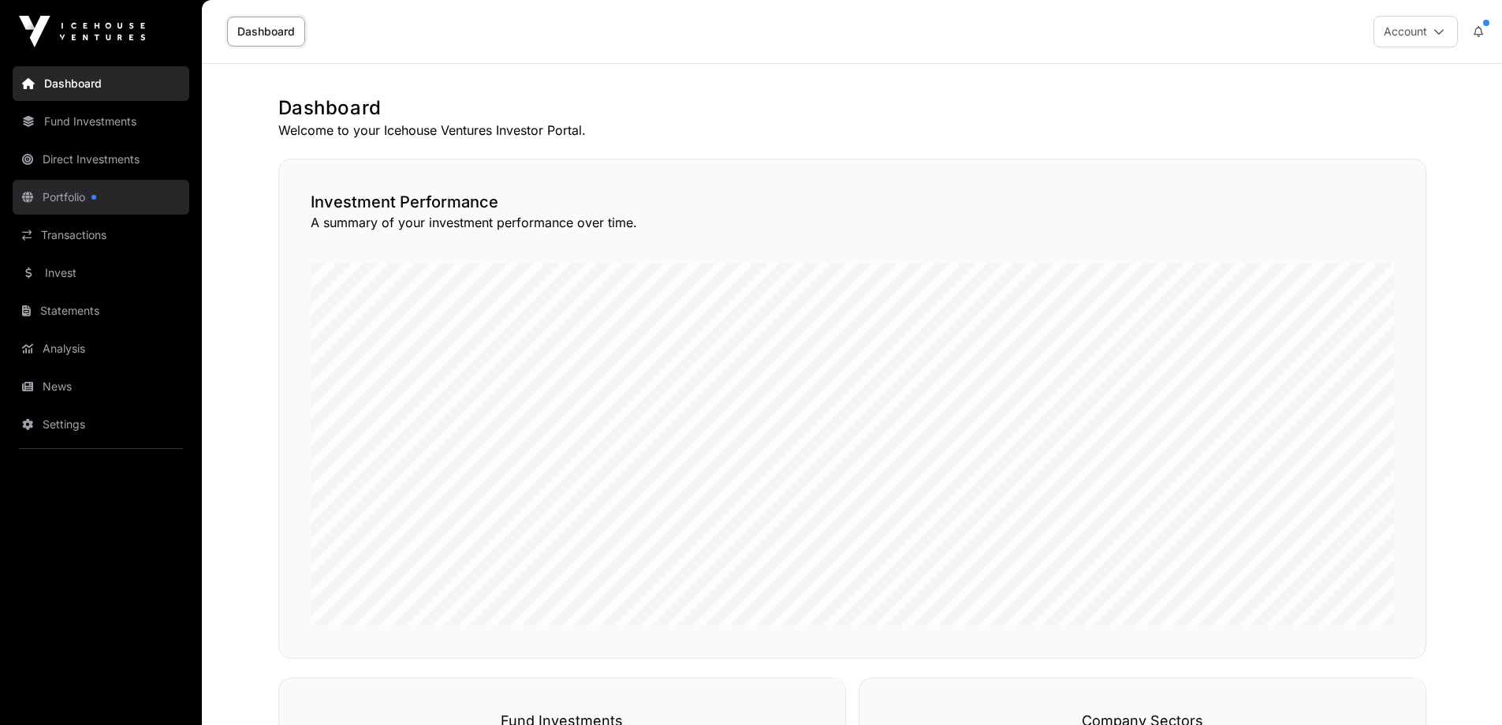
click at [82, 203] on link "Portfolio" at bounding box center [101, 197] width 177 height 35
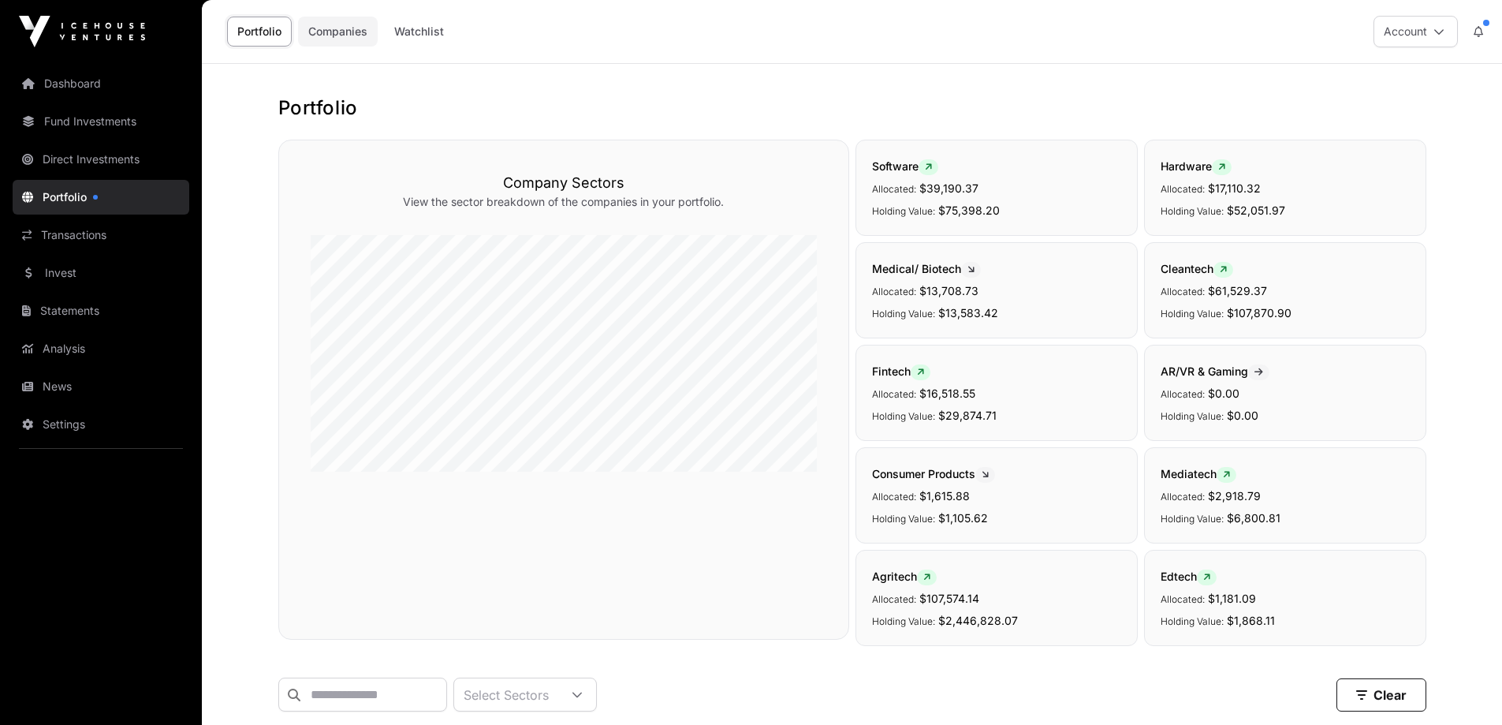
click at [319, 30] on link "Companies" at bounding box center [338, 32] width 80 height 30
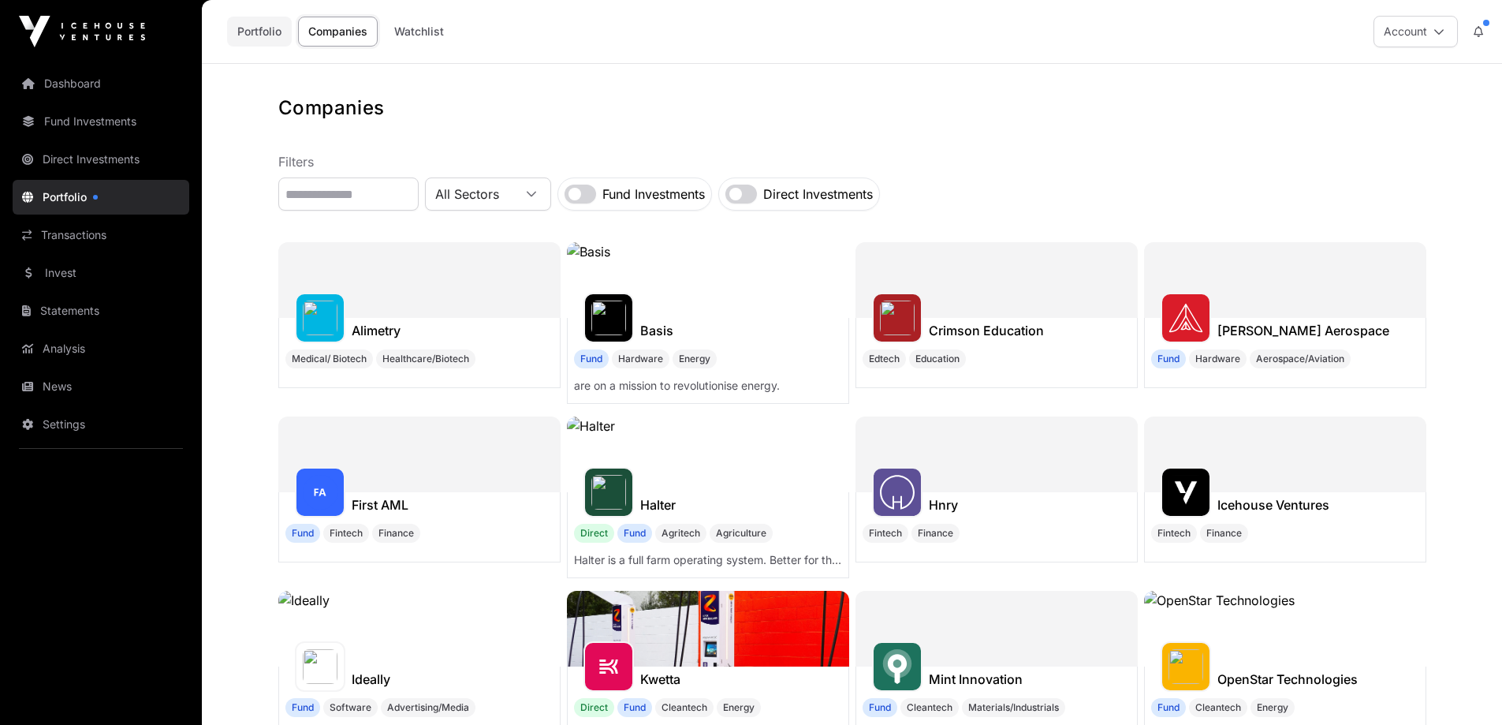
click at [263, 32] on link "Portfolio" at bounding box center [259, 32] width 65 height 30
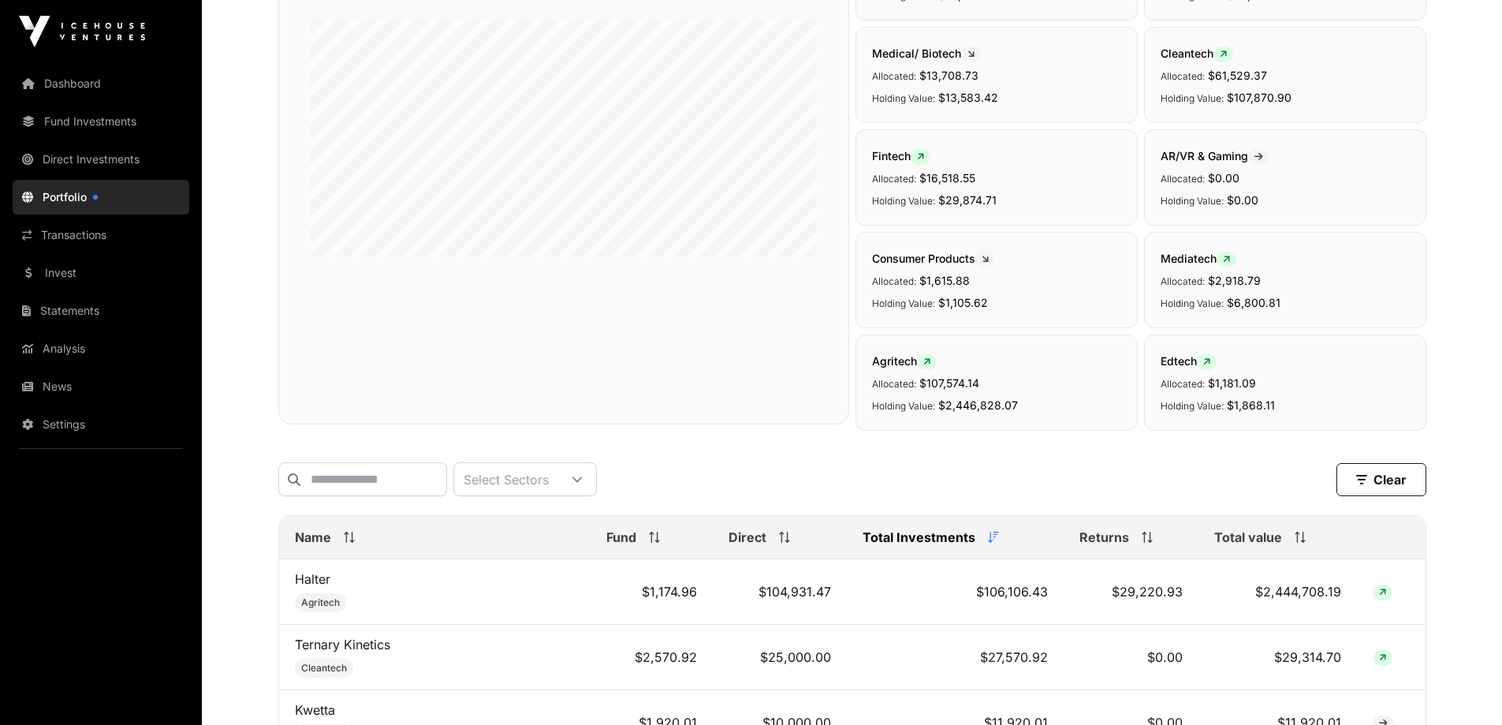
scroll to position [211, 0]
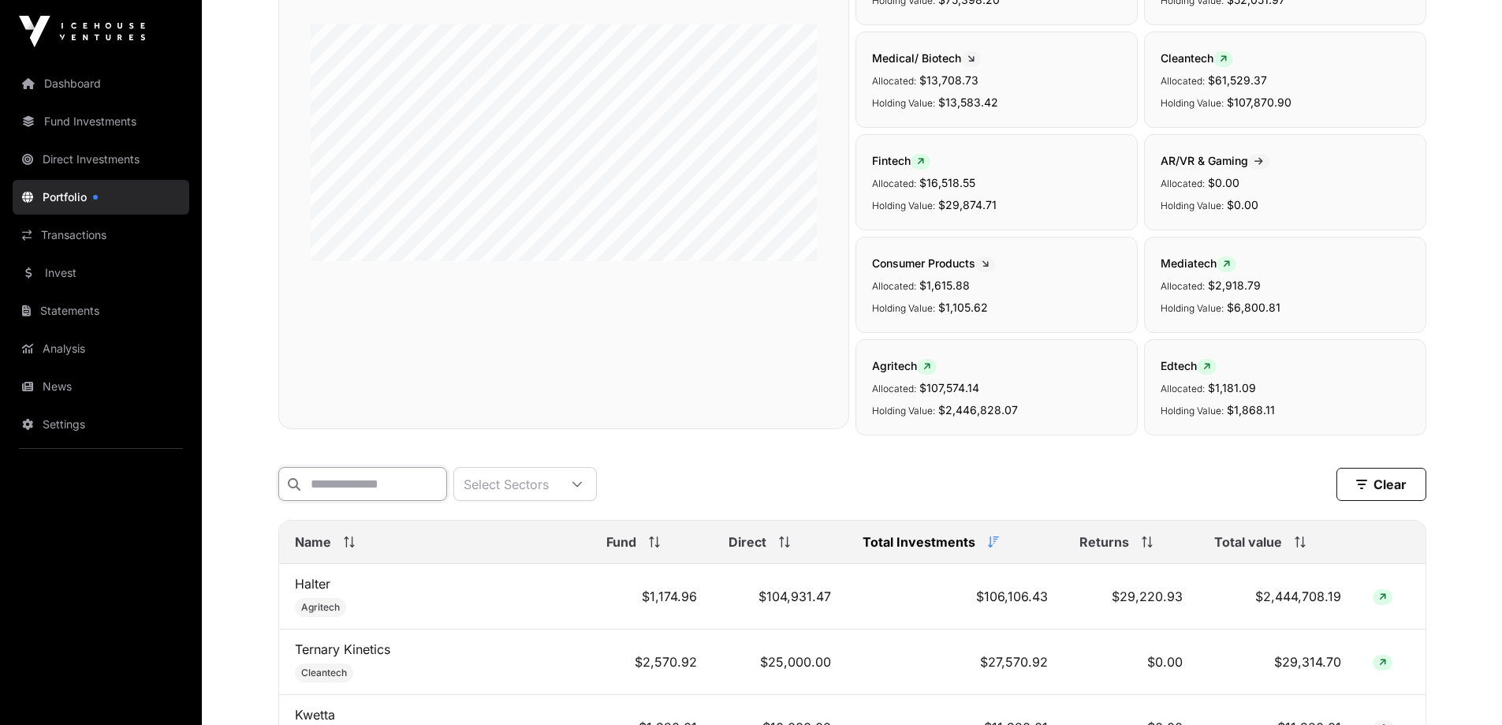
click at [415, 483] on input "text" at bounding box center [362, 484] width 169 height 34
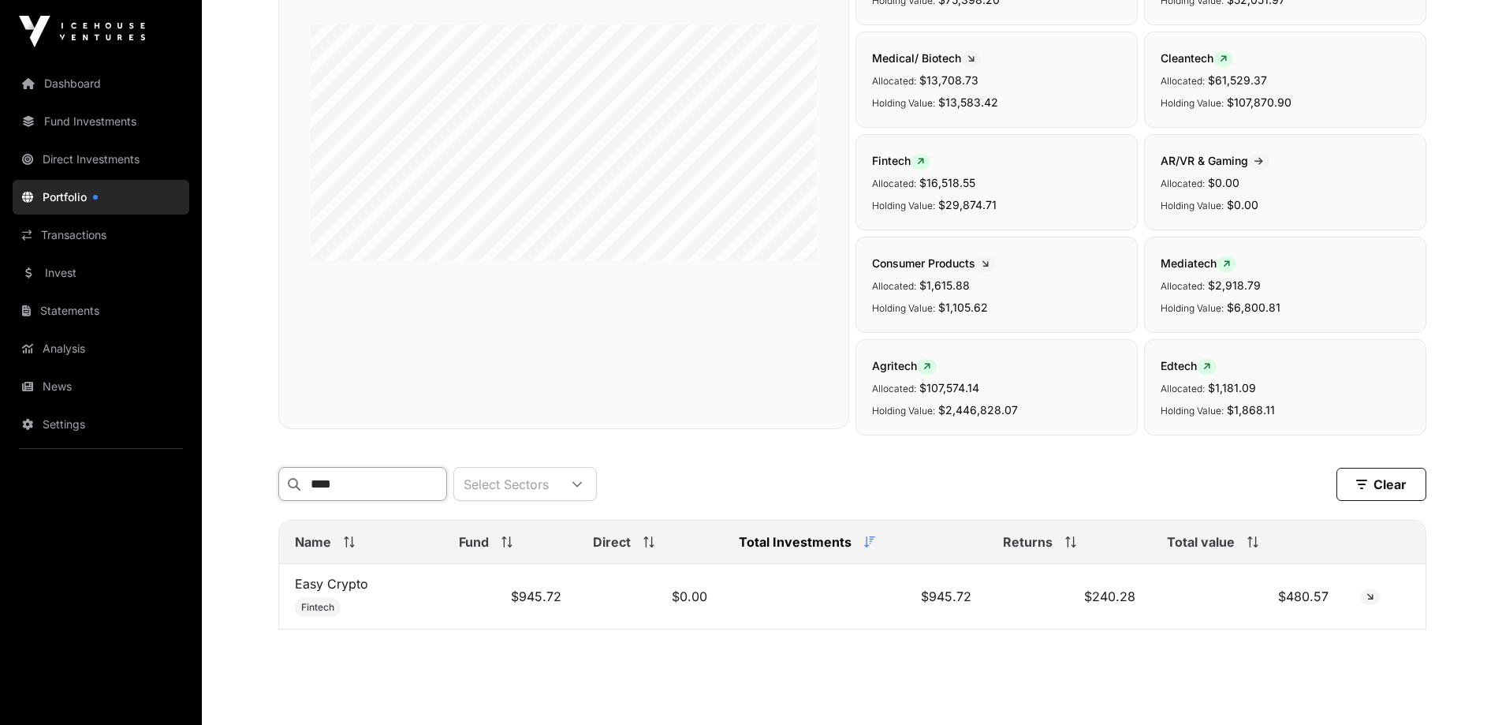
drag, startPoint x: 334, startPoint y: 474, endPoint x: 241, endPoint y: 469, distance: 93.2
click at [242, 469] on main "Portfolio Company Sectors View the sector breakdown of the companies in your po…" at bounding box center [852, 307] width 1300 height 908
type input "*****"
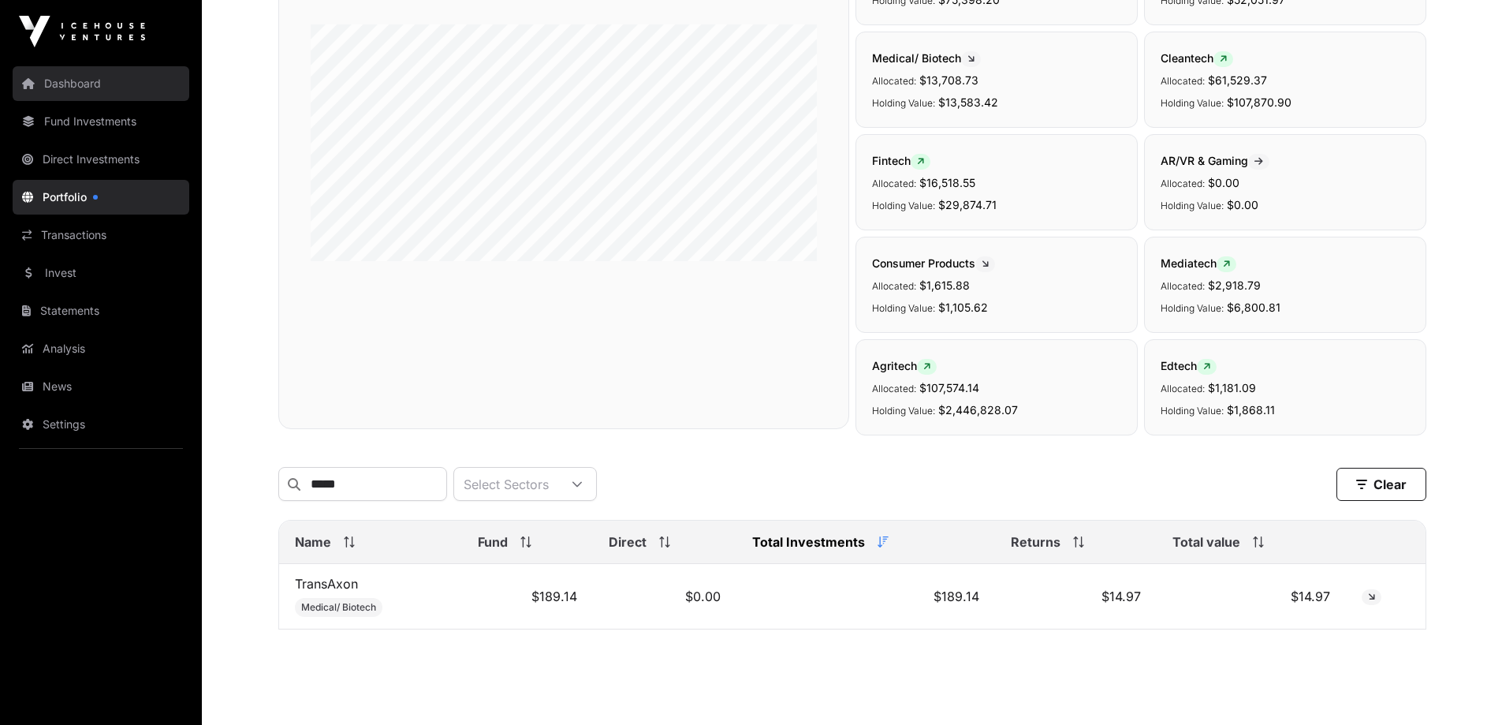
click at [93, 77] on link "Dashboard" at bounding box center [101, 83] width 177 height 35
